Goal: Transaction & Acquisition: Purchase product/service

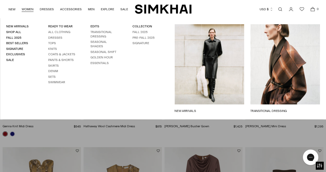
click at [29, 5] on link "WOMEN" at bounding box center [28, 9] width 12 height 11
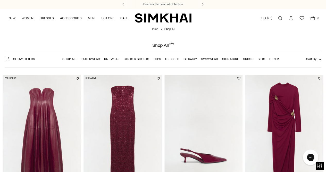
click at [156, 60] on link "Tops" at bounding box center [158, 59] width 8 height 4
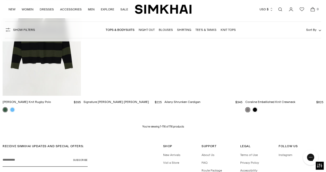
scroll to position [4127, 0]
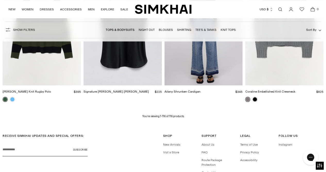
click at [198, 26] on nav "Tops & Bodysuits Night Out Blouses Shirting Tee's & Tanks Knit Tops" at bounding box center [171, 29] width 130 height 11
click at [198, 32] on li "Tee's & Tanks" at bounding box center [206, 29] width 21 height 5
click at [200, 32] on li "Tee's & Tanks" at bounding box center [206, 29] width 21 height 5
click at [201, 30] on link "Tee's & Tanks" at bounding box center [206, 30] width 21 height 4
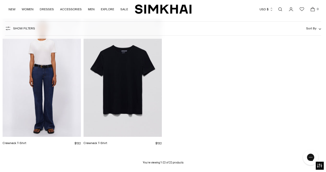
scroll to position [766, 0]
